Goal: Task Accomplishment & Management: Manage account settings

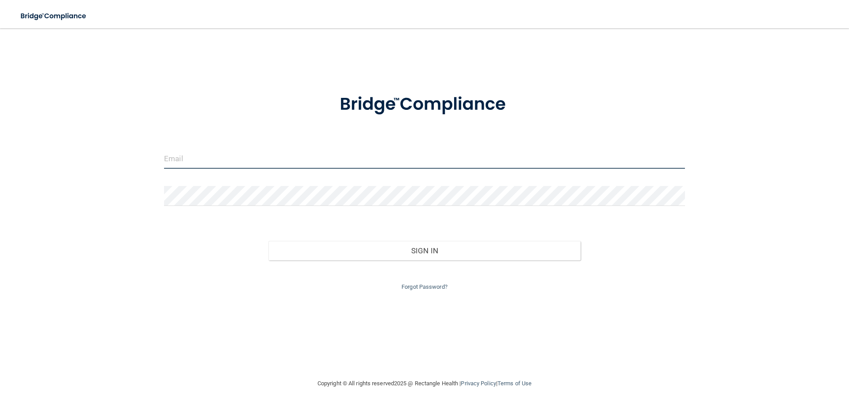
type input "[EMAIL_ADDRESS][DOMAIN_NAME]"
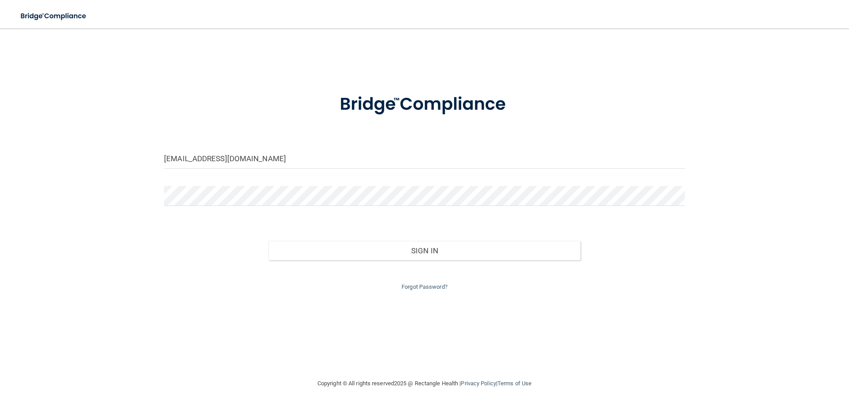
click at [426, 266] on div "Forgot Password?" at bounding box center [424, 276] width 534 height 32
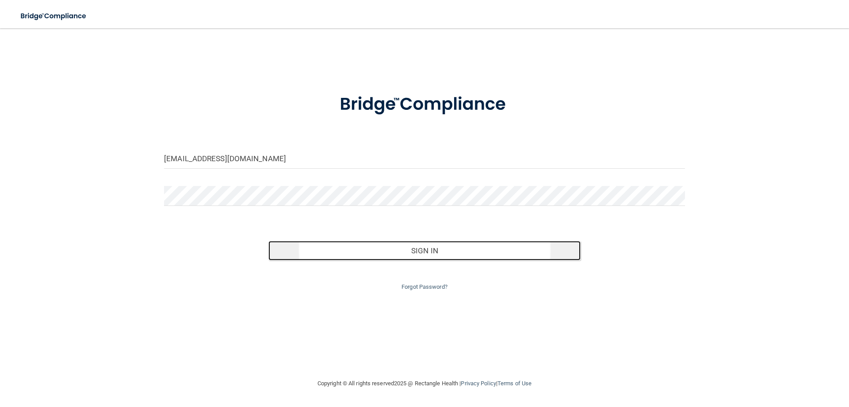
click at [426, 258] on button "Sign In" at bounding box center [425, 250] width 313 height 19
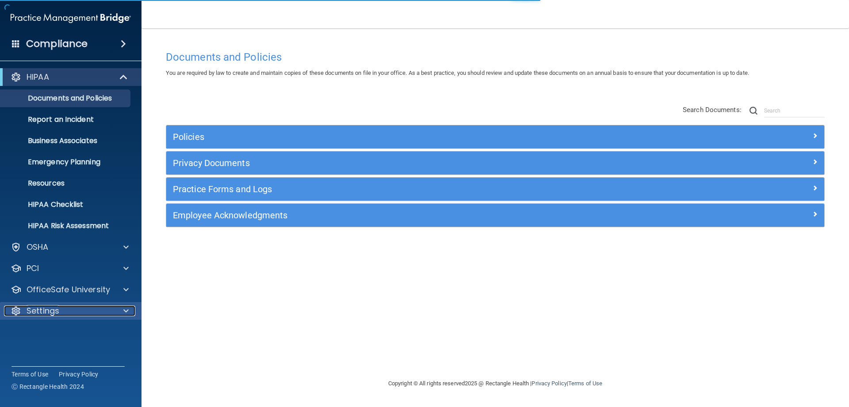
click at [41, 312] on p "Settings" at bounding box center [43, 310] width 33 height 11
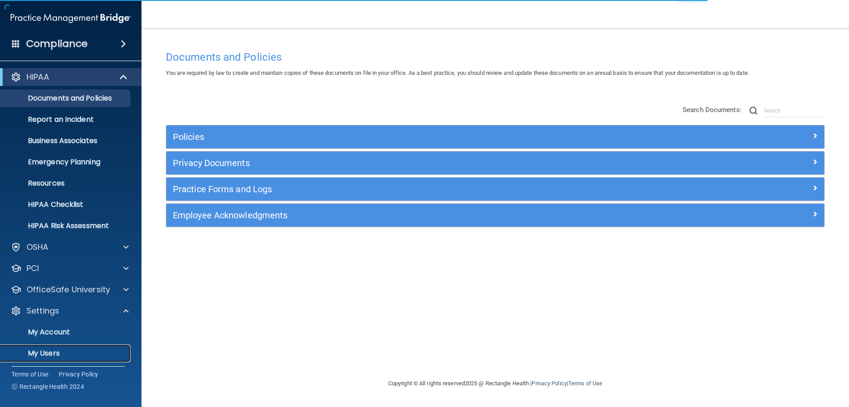
click at [43, 353] on p "My Users" at bounding box center [66, 353] width 121 height 9
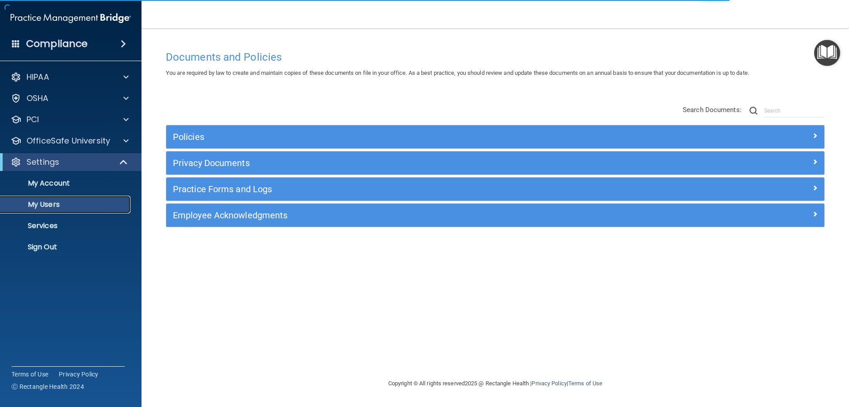
select select "20"
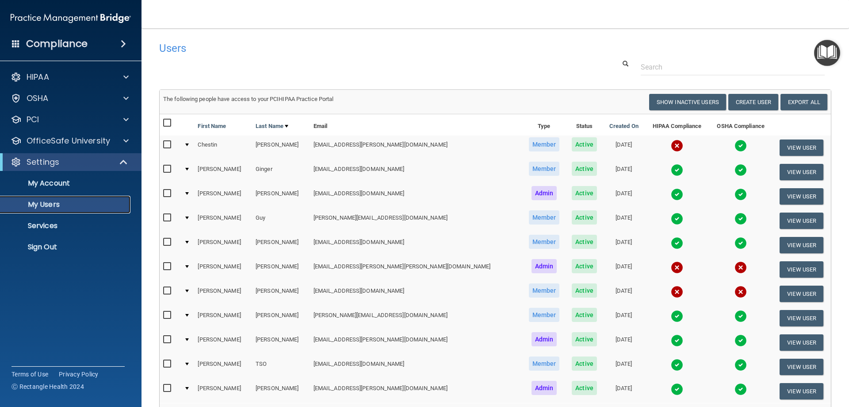
scroll to position [44, 0]
